Goal: Information Seeking & Learning: Learn about a topic

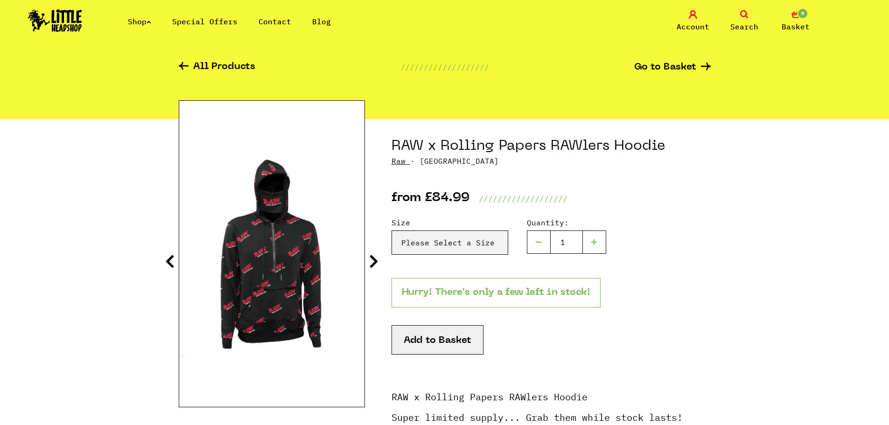
scroll to position [47, 0]
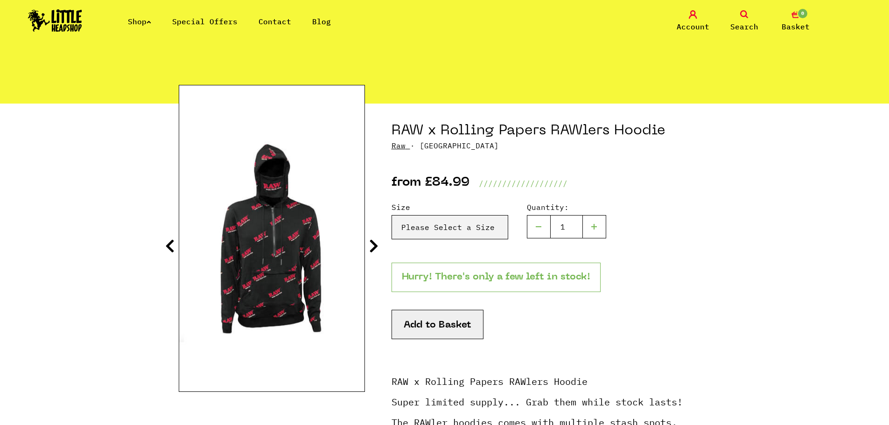
click at [377, 246] on icon at bounding box center [373, 245] width 9 height 15
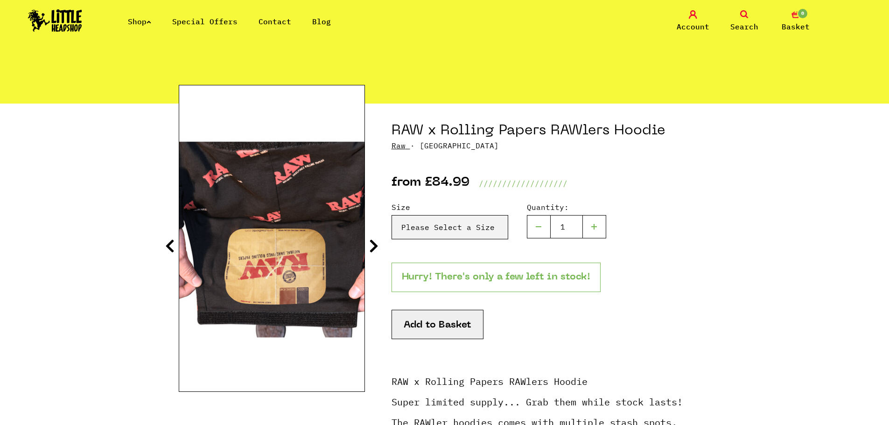
click at [171, 245] on icon at bounding box center [169, 245] width 9 height 15
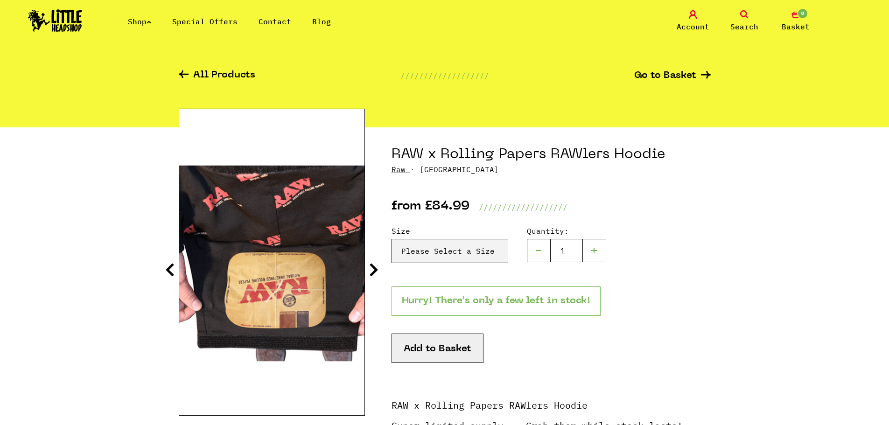
scroll to position [0, 0]
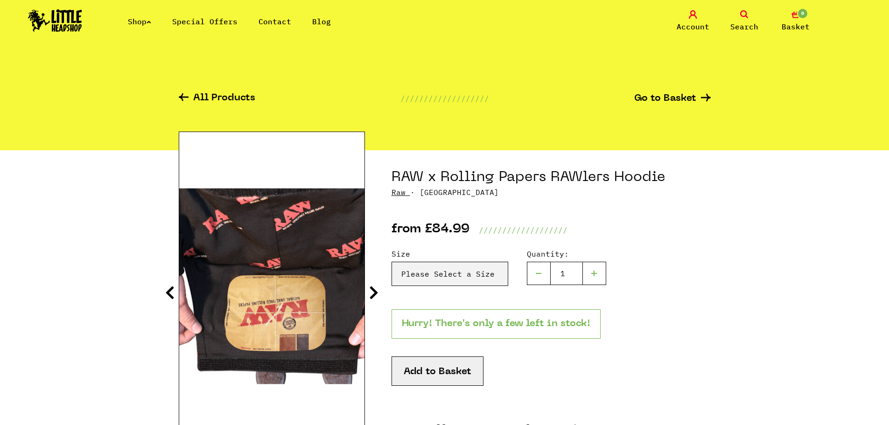
click at [371, 290] on icon at bounding box center [373, 292] width 9 height 15
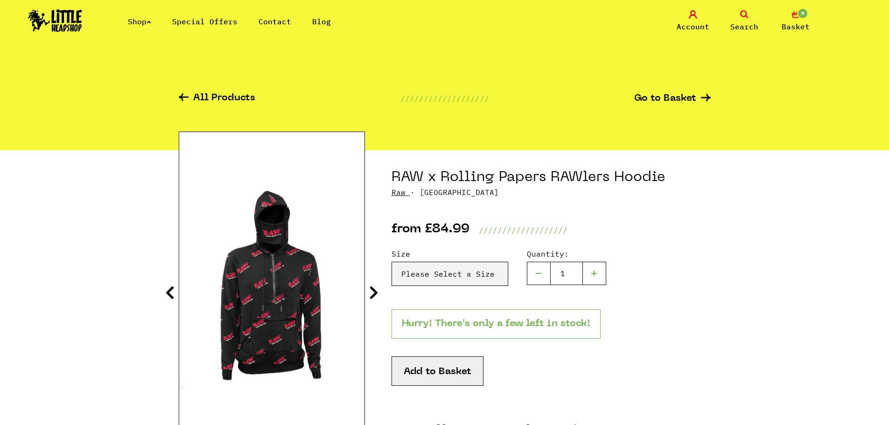
click at [378, 292] on icon at bounding box center [373, 292] width 9 height 15
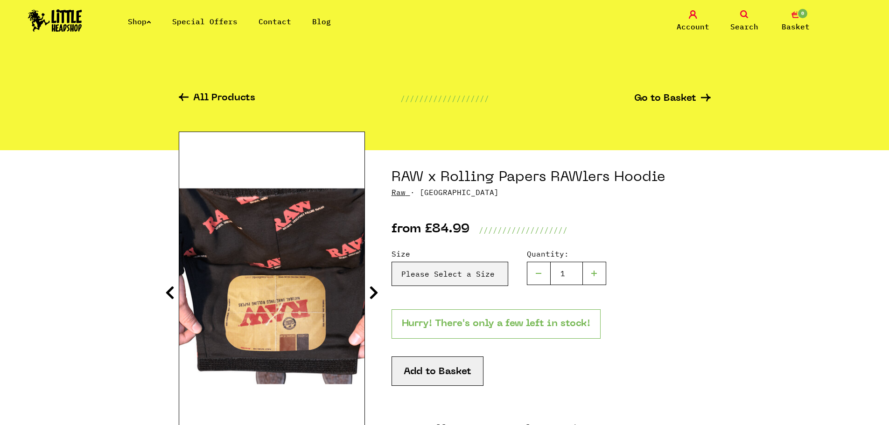
click at [172, 288] on icon at bounding box center [169, 292] width 9 height 15
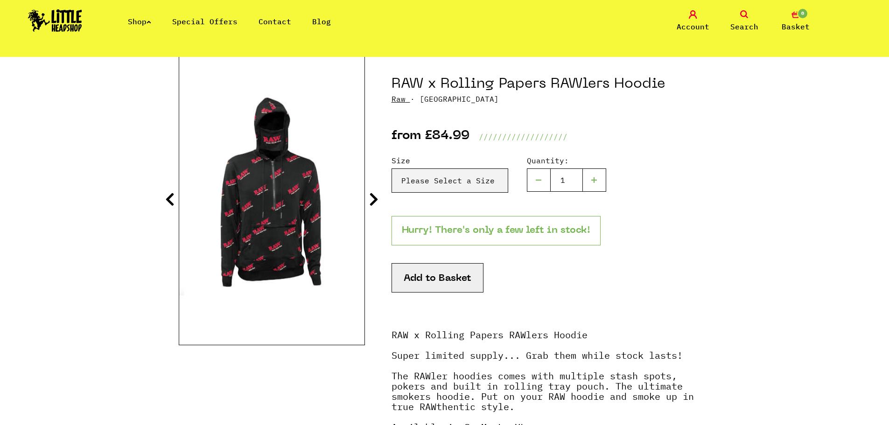
scroll to position [47, 0]
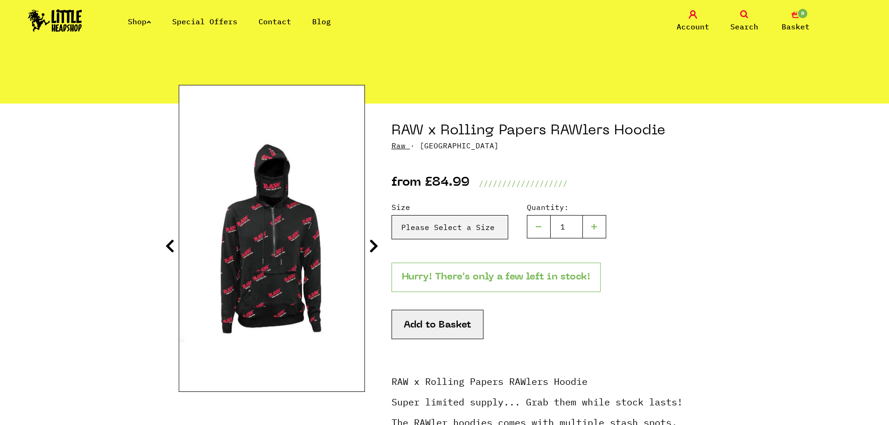
click at [371, 250] on icon at bounding box center [373, 245] width 9 height 15
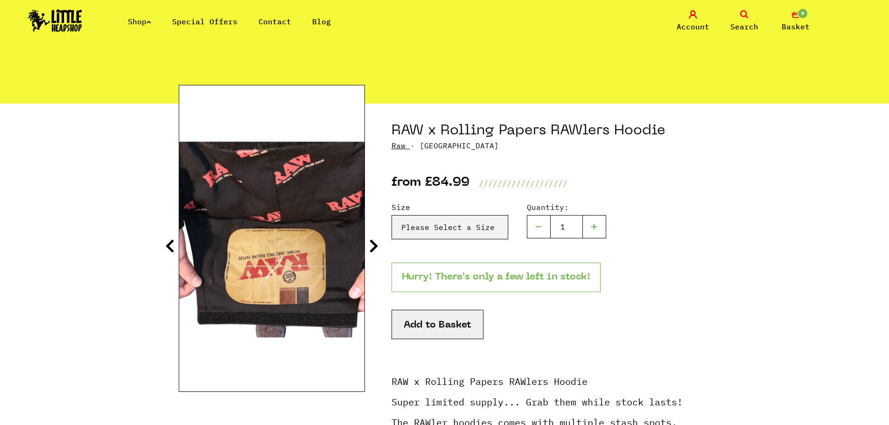
click at [371, 250] on icon at bounding box center [373, 245] width 9 height 15
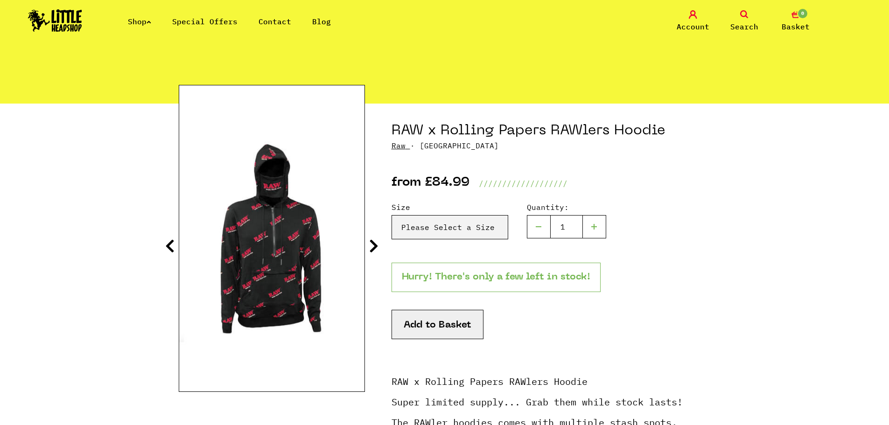
click at [371, 250] on icon at bounding box center [373, 245] width 9 height 15
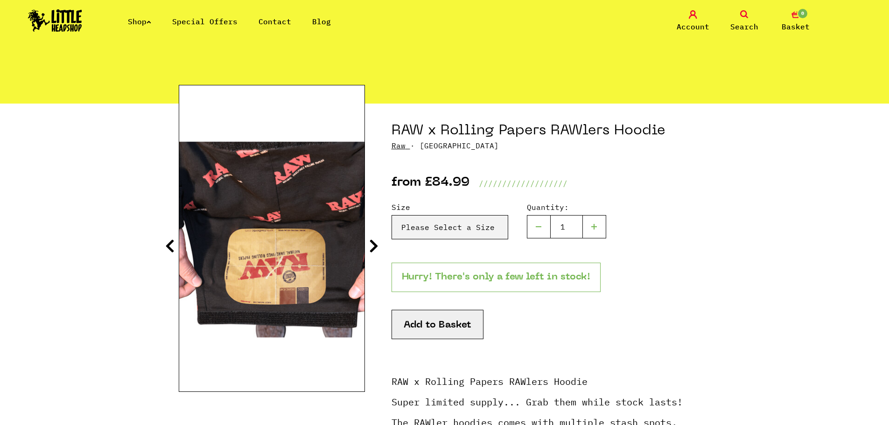
click at [168, 248] on icon at bounding box center [169, 245] width 9 height 15
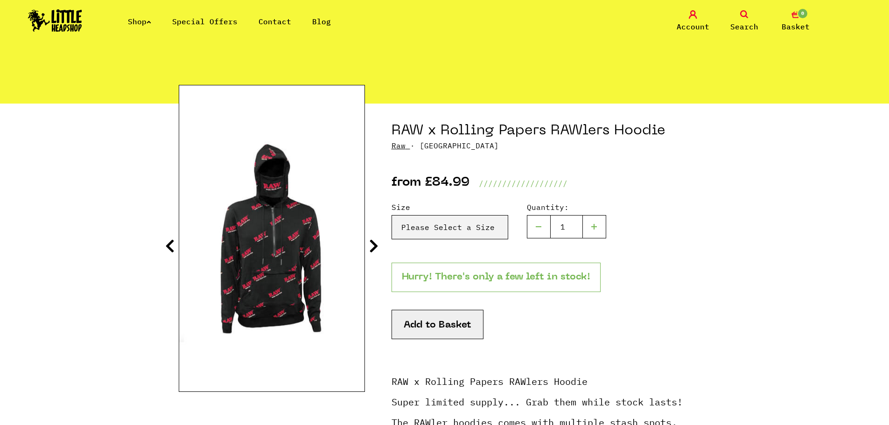
click at [168, 248] on icon at bounding box center [169, 245] width 9 height 15
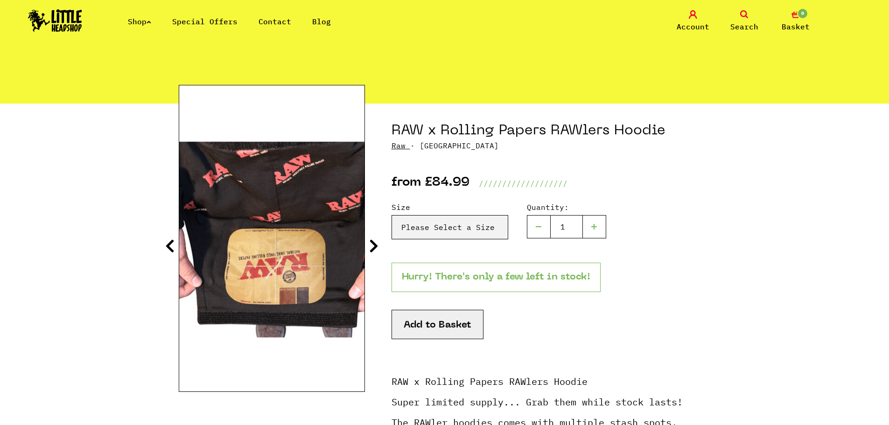
click at [168, 248] on icon at bounding box center [169, 245] width 9 height 15
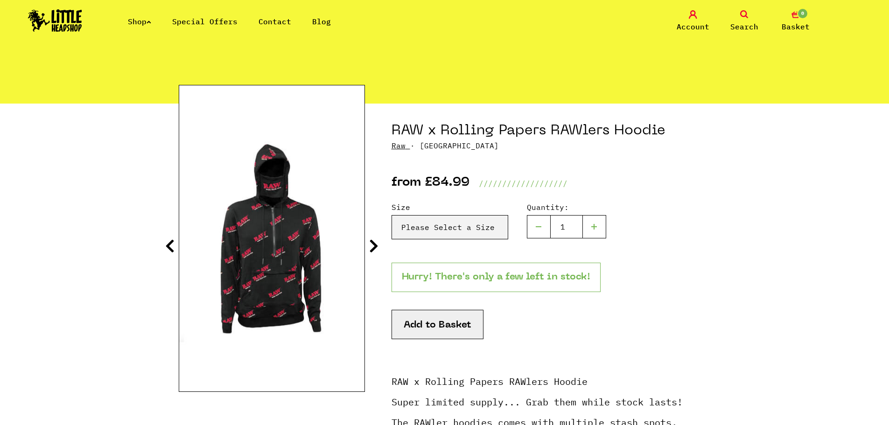
click at [168, 248] on icon at bounding box center [169, 245] width 9 height 15
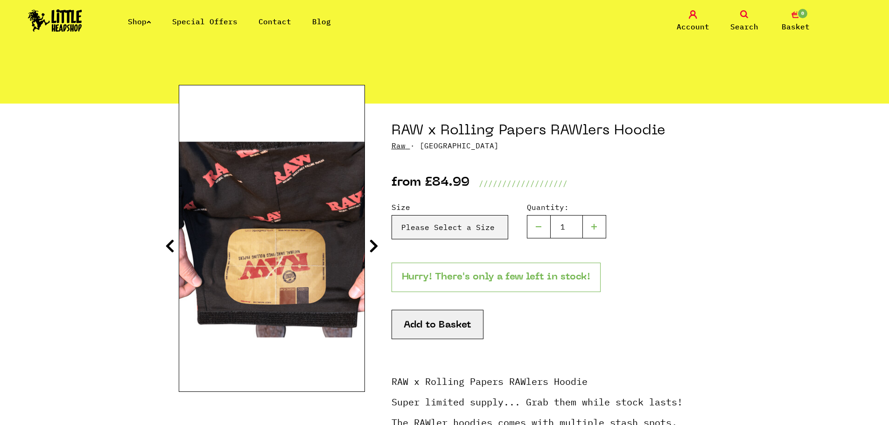
click at [168, 248] on icon at bounding box center [169, 245] width 9 height 15
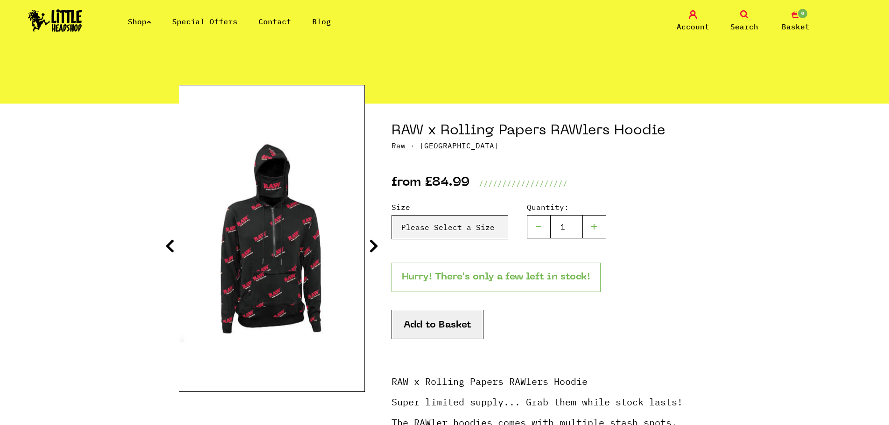
click at [168, 248] on icon at bounding box center [169, 245] width 9 height 15
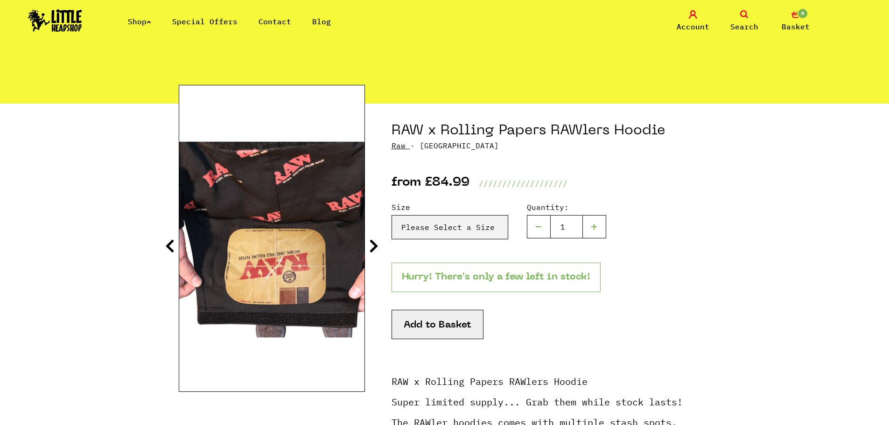
click at [168, 248] on icon at bounding box center [169, 245] width 9 height 15
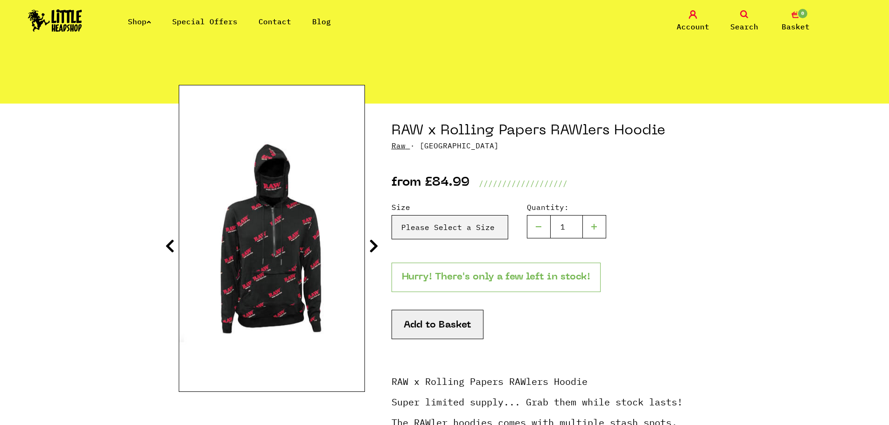
click at [168, 248] on icon at bounding box center [169, 245] width 9 height 15
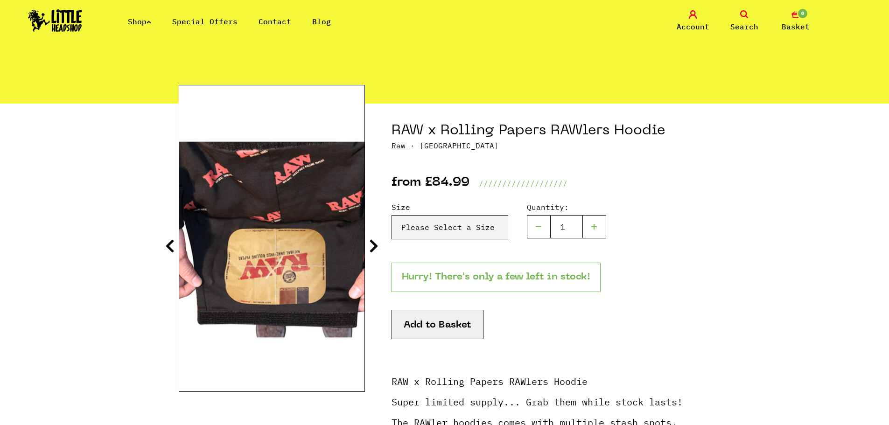
click at [168, 248] on icon at bounding box center [169, 245] width 9 height 15
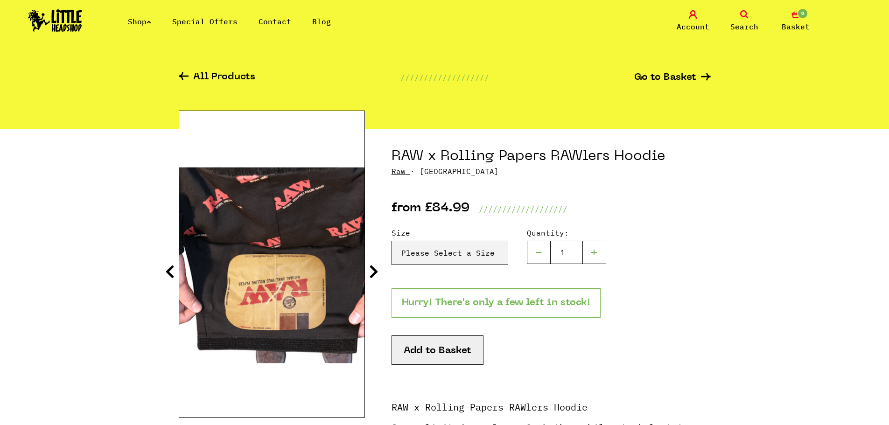
scroll to position [0, 0]
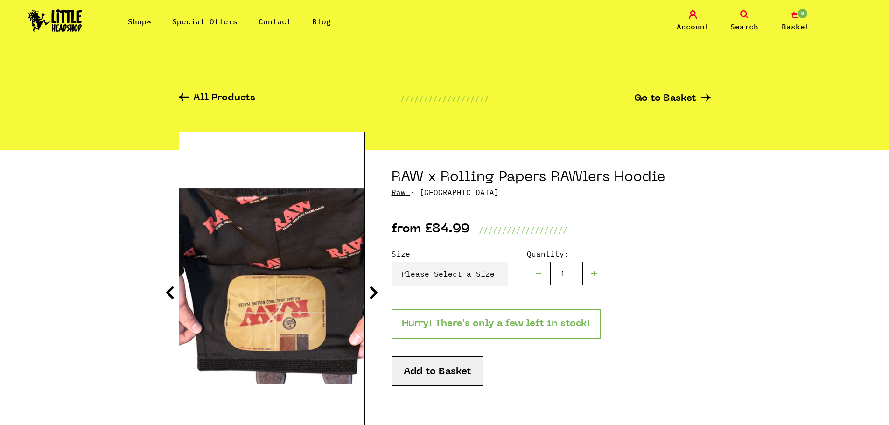
click at [150, 19] on link "Shop" at bounding box center [139, 21] width 23 height 9
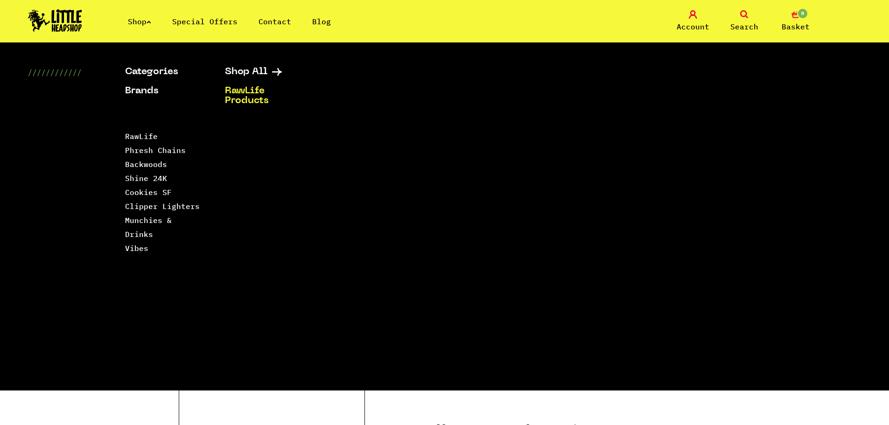
click at [245, 95] on link "RawLife Products" at bounding box center [263, 96] width 77 height 20
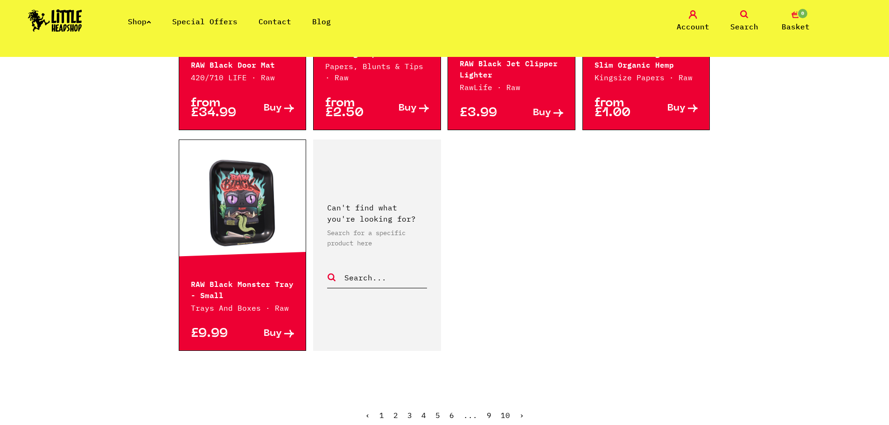
scroll to position [1400, 0]
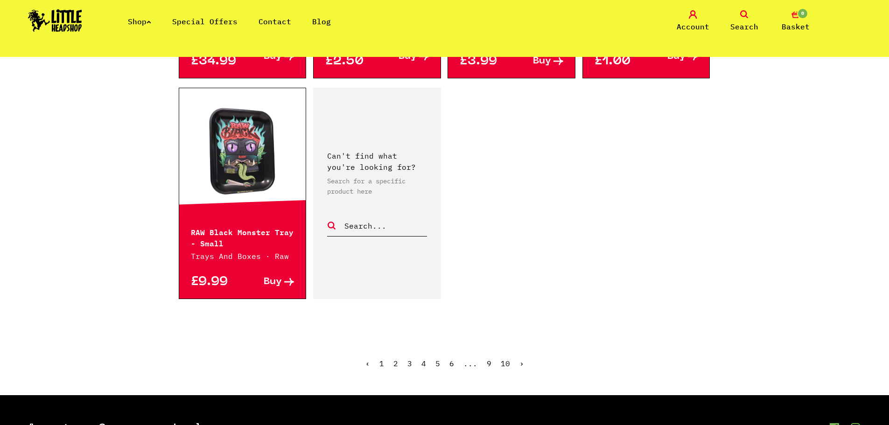
click at [520, 359] on link "›" at bounding box center [521, 363] width 5 height 9
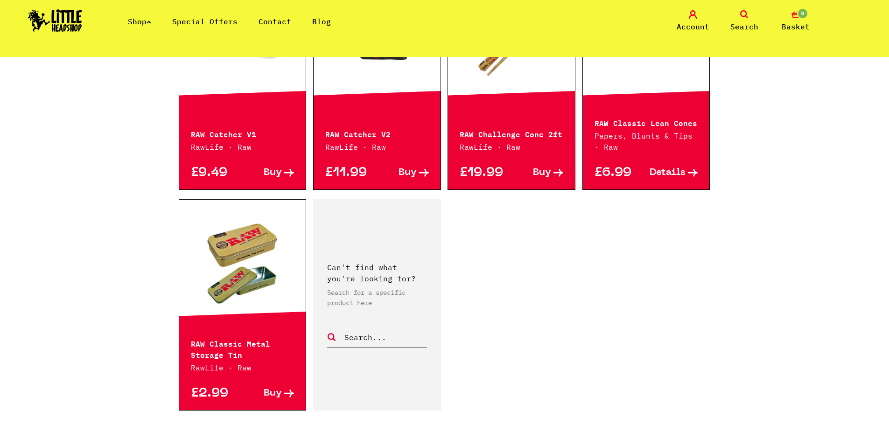
scroll to position [1354, 0]
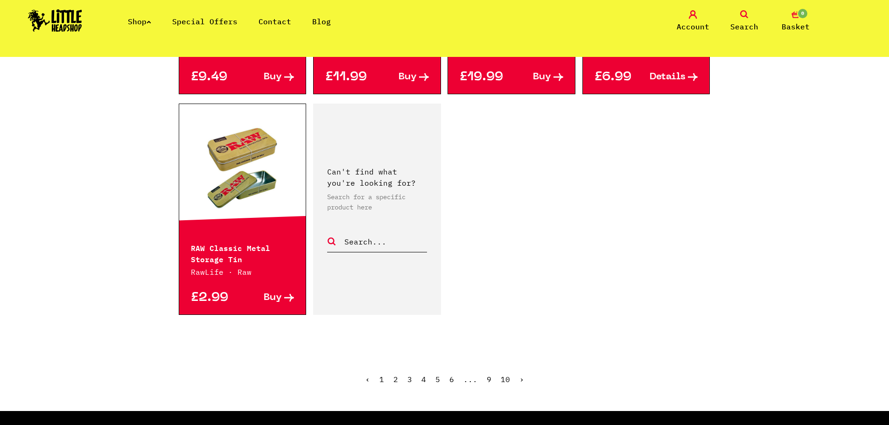
click at [520, 379] on link "›" at bounding box center [521, 379] width 5 height 9
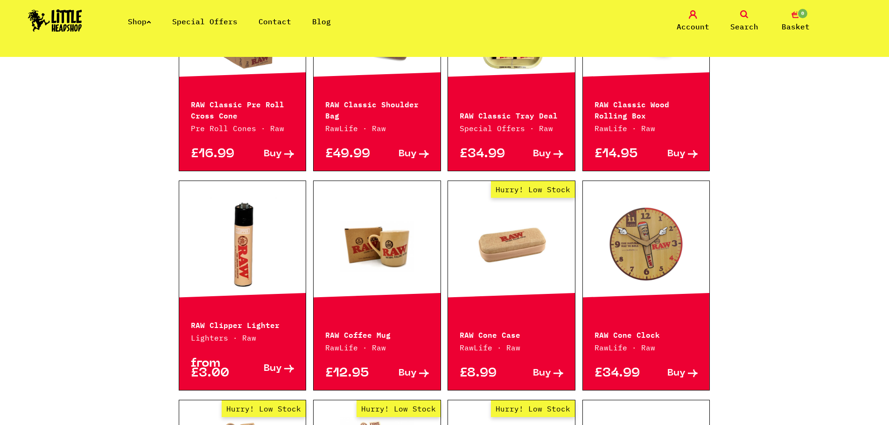
scroll to position [373, 0]
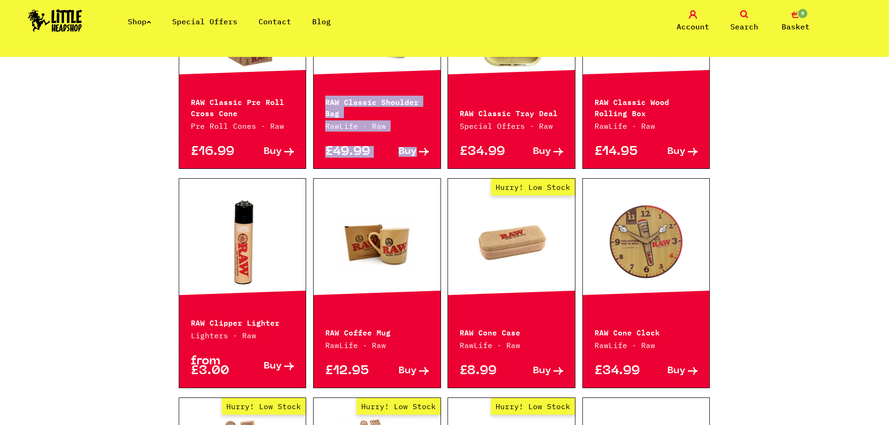
drag, startPoint x: 443, startPoint y: 57, endPoint x: 447, endPoint y: 64, distance: 7.9
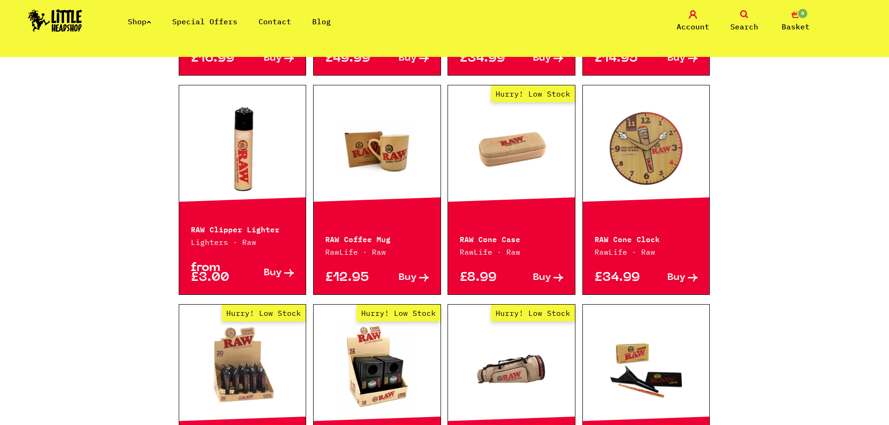
scroll to position [653, 0]
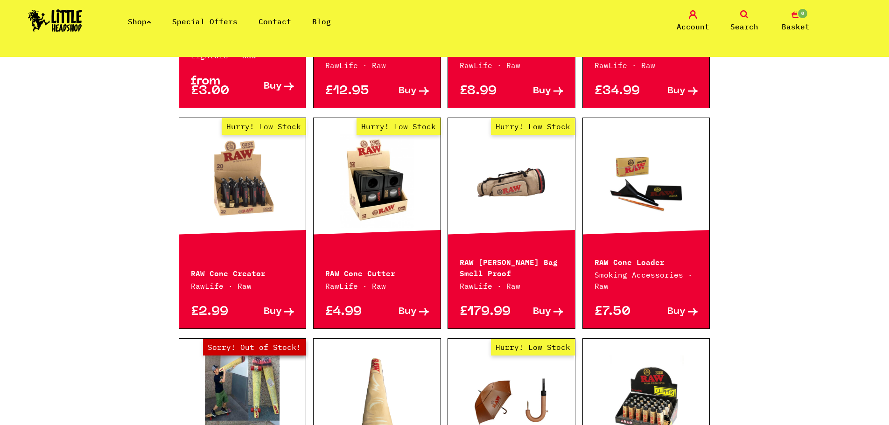
click at [445, 117] on section "RAW Classic Pre Roll Cross Cone Pre Roll Cones · Raw £16.99 Buy RAW Classic Sho…" at bounding box center [445, 362] width 532 height 1370
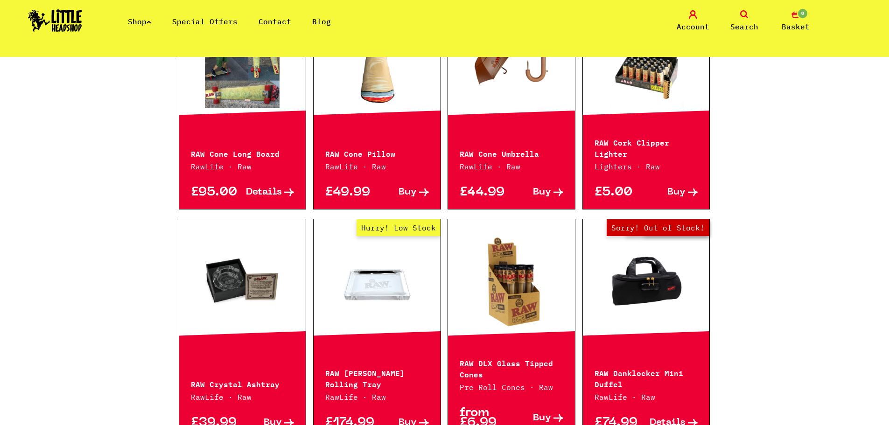
scroll to position [1073, 0]
